Goal: Browse casually

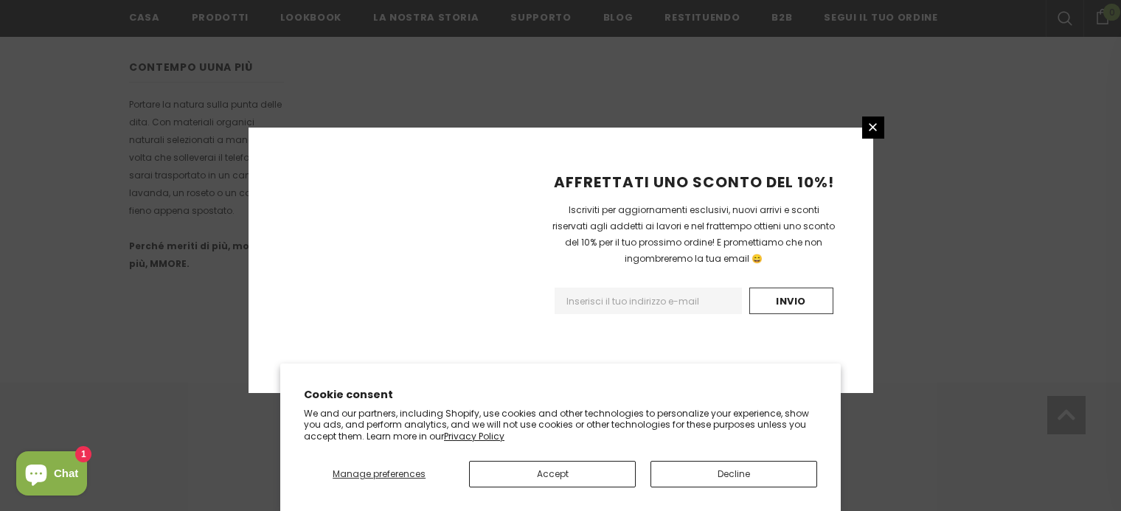
scroll to position [1000, 0]
